Goal: Task Accomplishment & Management: Use online tool/utility

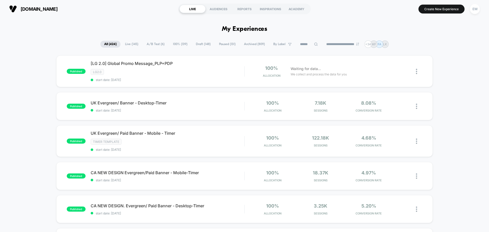
click at [153, 47] on span "A/B Test ( 6 )" at bounding box center [155, 44] width 25 height 7
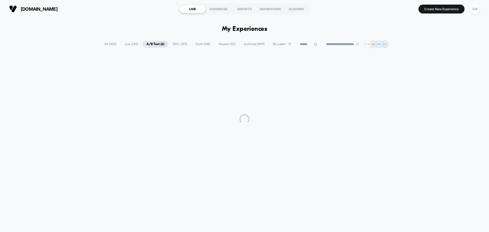
click at [196, 45] on span "Draft ( 148 )" at bounding box center [203, 44] width 22 height 7
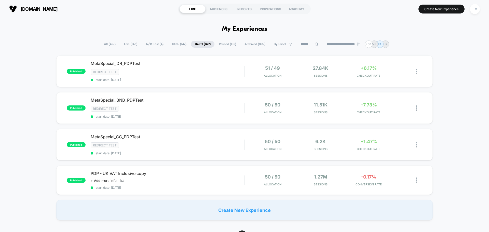
click at [227, 45] on span "Paused ( 132 )" at bounding box center [227, 44] width 25 height 7
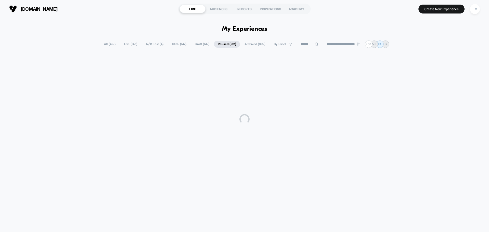
drag, startPoint x: 126, startPoint y: 44, endPoint x: 104, endPoint y: 44, distance: 21.7
click at [126, 44] on span "Live ( 146 )" at bounding box center [130, 44] width 21 height 7
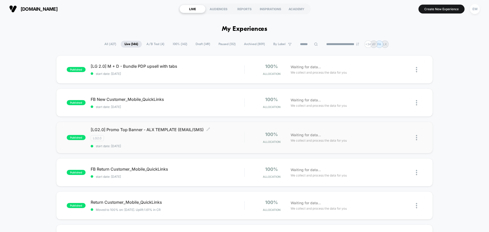
click at [185, 142] on div "[LG2.0] Promo Top Banner - ALX TEMPLATE (EMAIL/SMS) Click to edit experience de…" at bounding box center [168, 137] width 154 height 21
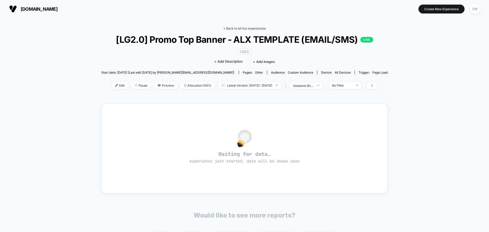
click at [233, 27] on link "< Back to all live experiences" at bounding box center [244, 29] width 42 height 4
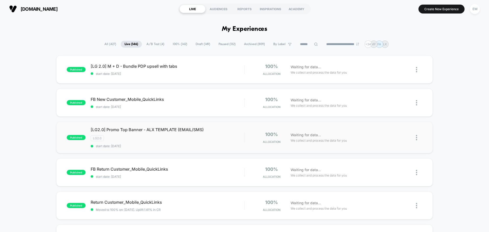
click at [417, 136] on img at bounding box center [416, 137] width 1 height 5
click at [383, 108] on div "Edit" at bounding box center [391, 108] width 46 height 11
click at [384, 109] on div "Edit" at bounding box center [391, 108] width 46 height 11
click at [417, 141] on div at bounding box center [419, 138] width 6 height 12
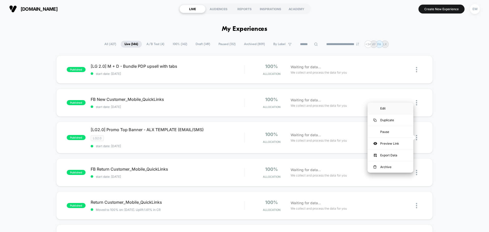
click at [382, 108] on div "Edit" at bounding box center [391, 108] width 46 height 11
click at [385, 123] on div "Duplicate" at bounding box center [391, 119] width 46 height 11
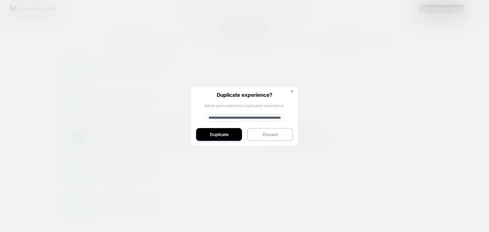
click at [218, 120] on input "**********" at bounding box center [244, 118] width 77 height 8
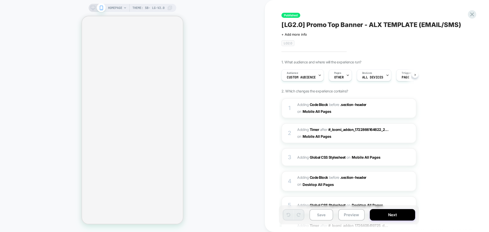
scroll to position [0, 0]
click at [91, 7] on icon at bounding box center [93, 8] width 5 height 5
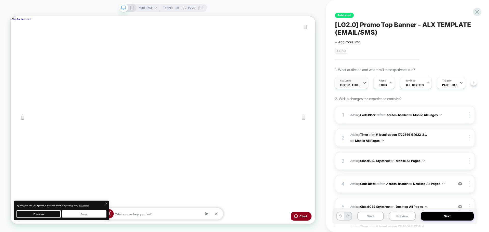
click at [355, 87] on span "Custom Audience" at bounding box center [350, 85] width 20 height 4
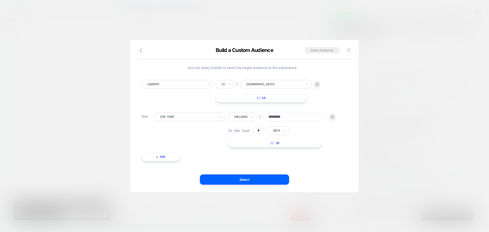
click at [349, 51] on img at bounding box center [349, 50] width 5 height 4
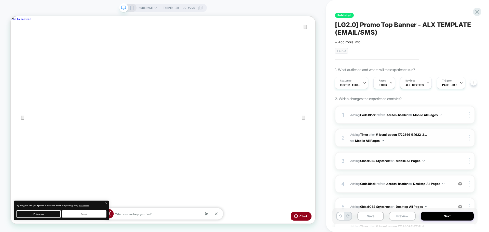
click at [425, 139] on span "#_loomi_addon_1725813211793_dup1730497548_dup1730735318_dup1743488801_dup175371…" at bounding box center [400, 138] width 101 height 12
click at [411, 140] on span "#_loomi_addon_1725813211793_dup1730497548_dup1730735318_dup1743488801_dup175371…" at bounding box center [400, 138] width 101 height 12
click at [451, 118] on div "1 Adding Code Block BEFORE .section-header .section-header on Mobile All Pages …" at bounding box center [405, 115] width 140 height 18
click at [411, 169] on div "3 Adding Global CSS Stylesheet on Mobile All Pages Copy to Desktop Target All D…" at bounding box center [405, 161] width 140 height 18
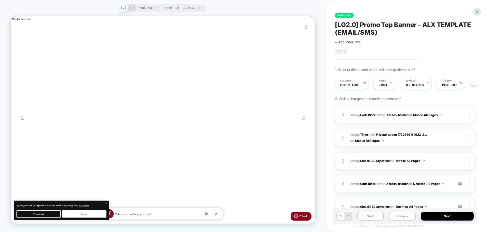
click at [410, 166] on div "3 Adding Global CSS Stylesheet on Mobile All Pages Copy to Desktop Target All D…" at bounding box center [405, 161] width 140 height 18
click at [441, 190] on div "4 Adding Code Block BEFORE .section-header .section-header on Desktop All Pages…" at bounding box center [405, 184] width 140 height 18
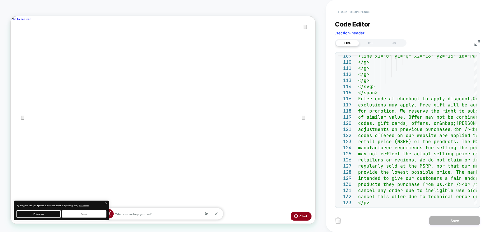
click at [354, 11] on button "< Back to experience" at bounding box center [353, 12] width 37 height 8
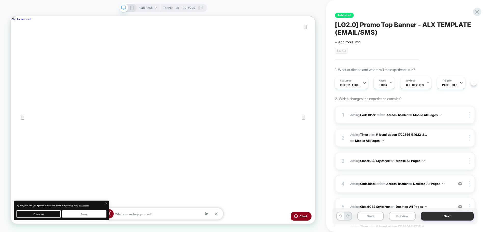
click at [434, 217] on button "Next" at bounding box center [447, 216] width 53 height 9
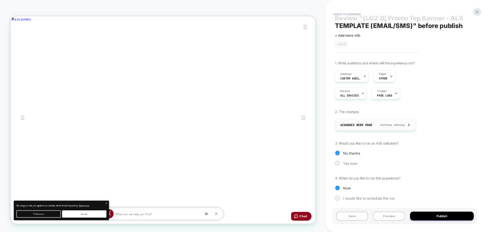
scroll to position [8, 0]
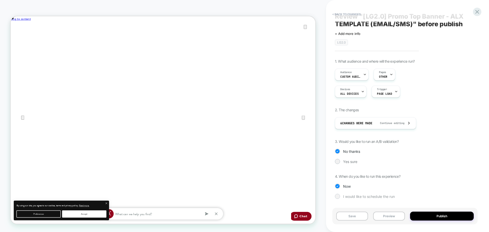
click at [337, 198] on div at bounding box center [338, 196] width 4 height 4
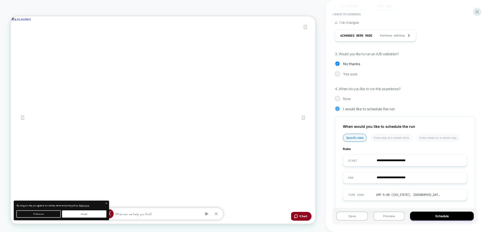
scroll to position [108, 0]
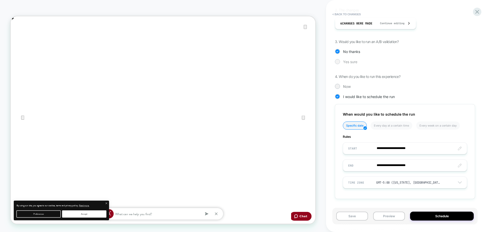
click at [337, 61] on div at bounding box center [338, 62] width 4 height 4
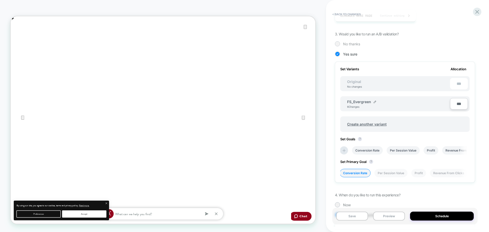
scroll to position [107, 0]
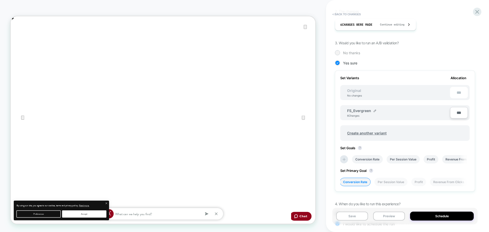
click at [337, 52] on div at bounding box center [338, 53] width 4 height 4
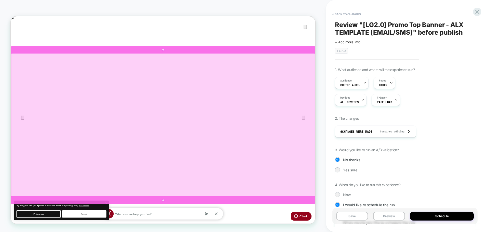
scroll to position [51, 0]
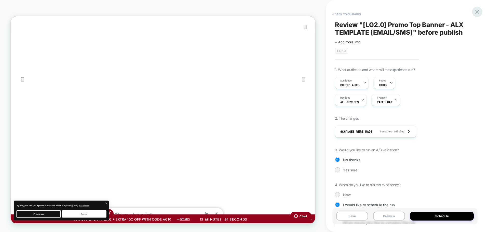
click at [478, 11] on icon at bounding box center [478, 12] width 4 height 4
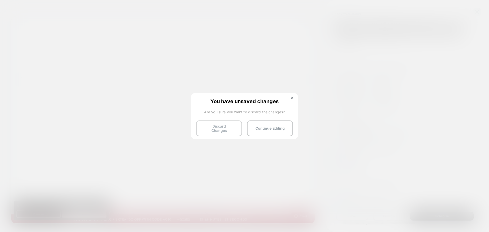
click at [205, 128] on button "Discard Changes" at bounding box center [219, 129] width 46 height 16
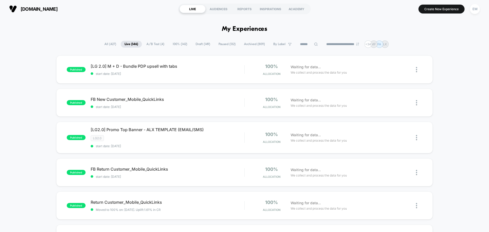
click at [314, 45] on icon at bounding box center [316, 44] width 4 height 4
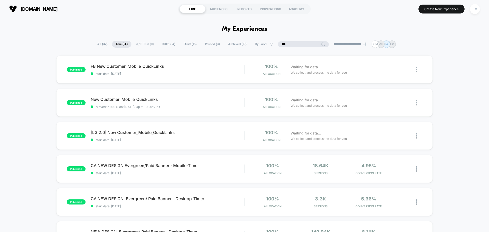
type input "***"
click at [174, 45] on span "100% ( 14 )" at bounding box center [181, 44] width 21 height 7
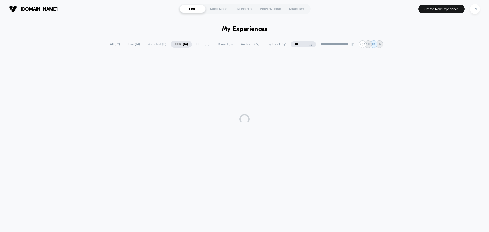
click at [193, 44] on span "Draft ( 15 )" at bounding box center [203, 44] width 21 height 7
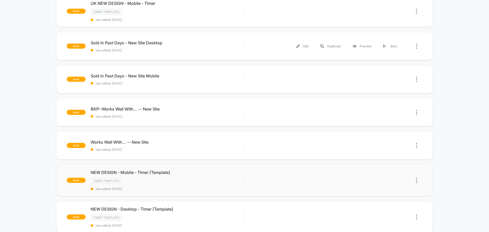
scroll to position [306, 0]
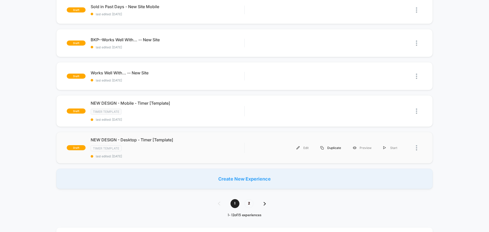
click at [333, 149] on div "Duplicate" at bounding box center [331, 147] width 32 height 11
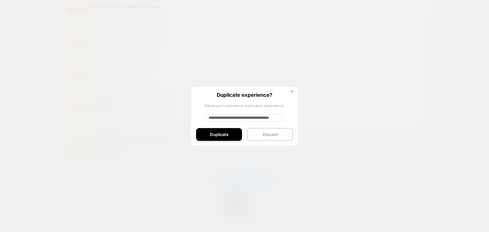
scroll to position [0, 29]
drag, startPoint x: 268, startPoint y: 118, endPoint x: 288, endPoint y: 120, distance: 20.4
click at [288, 120] on div "**********" at bounding box center [244, 116] width 107 height 59
paste input
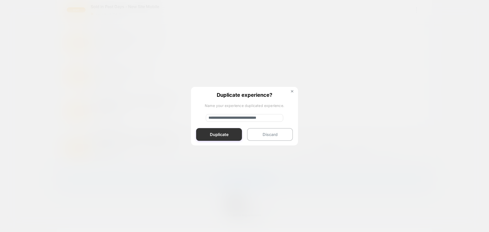
type input "**********"
click at [205, 138] on button "Duplicate" at bounding box center [219, 134] width 46 height 13
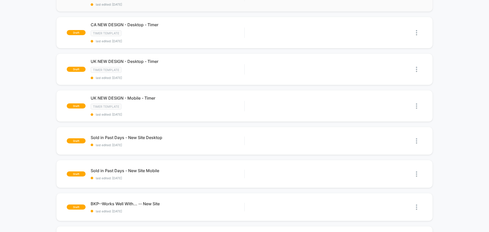
scroll to position [306, 0]
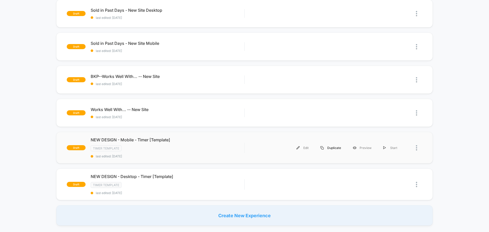
click at [335, 148] on div "Duplicate" at bounding box center [331, 147] width 32 height 11
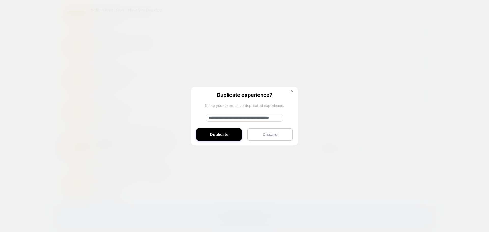
drag, startPoint x: 269, startPoint y: 114, endPoint x: 278, endPoint y: 118, distance: 9.8
click at [277, 115] on input "**********" at bounding box center [244, 118] width 77 height 8
paste input
type input "**********"
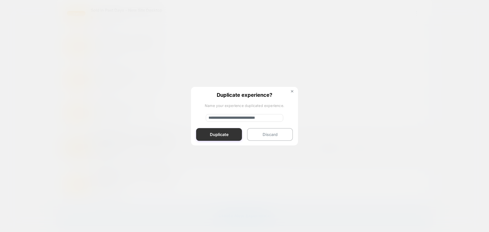
click at [221, 134] on button "Duplicate" at bounding box center [219, 134] width 46 height 13
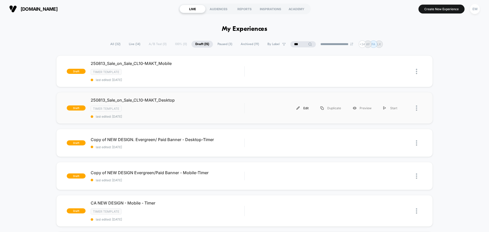
click at [307, 109] on div "Edit" at bounding box center [303, 107] width 24 height 11
